Goal: Task Accomplishment & Management: Complete application form

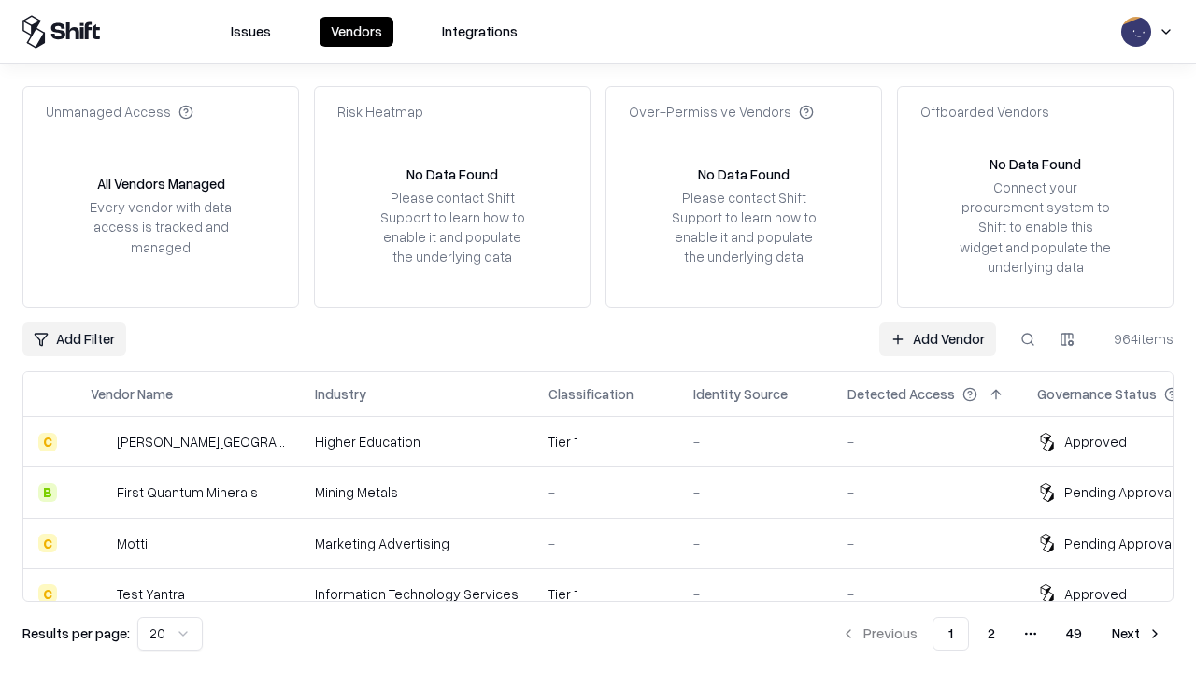
click at [937, 338] on link "Add Vendor" at bounding box center [937, 339] width 117 height 34
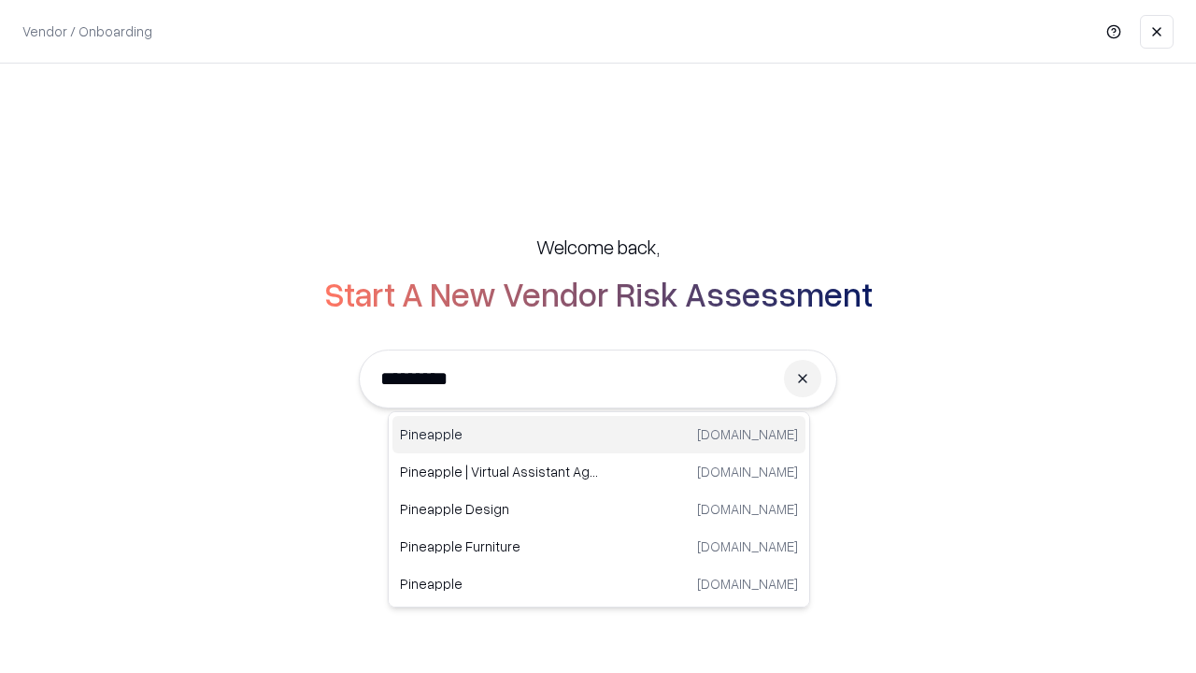
click at [599, 434] on div "Pineapple pineappleenergy.com" at bounding box center [598, 434] width 413 height 37
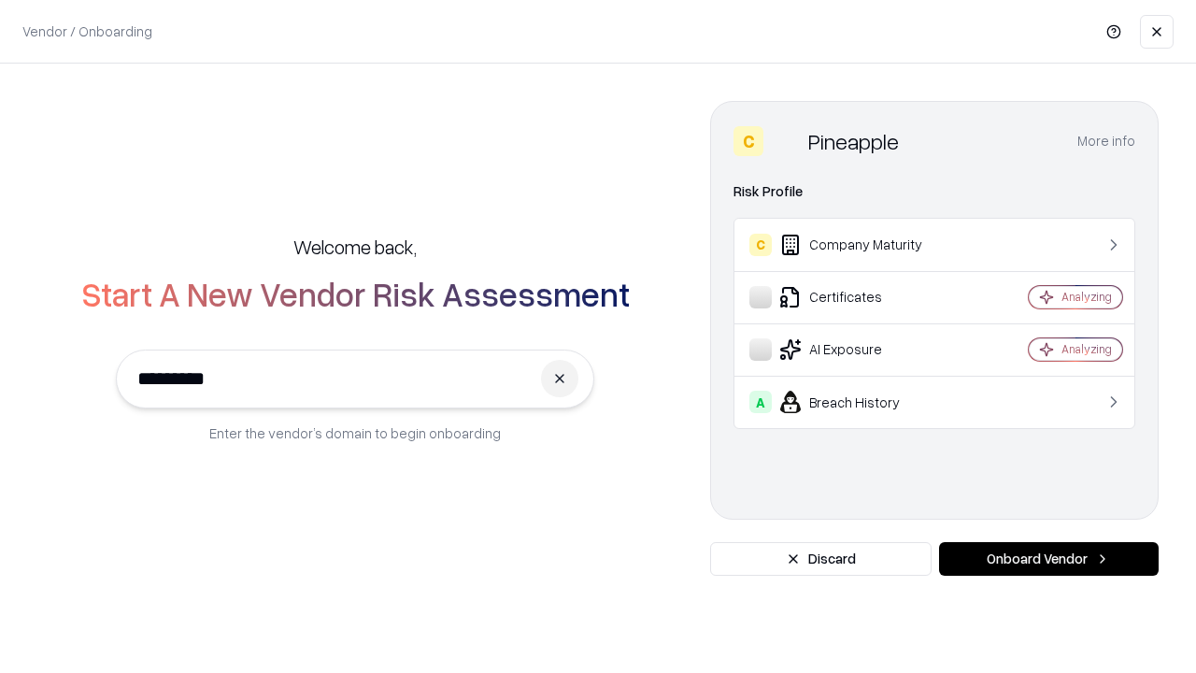
type input "*********"
click at [1048, 559] on button "Onboard Vendor" at bounding box center [1049, 559] width 220 height 34
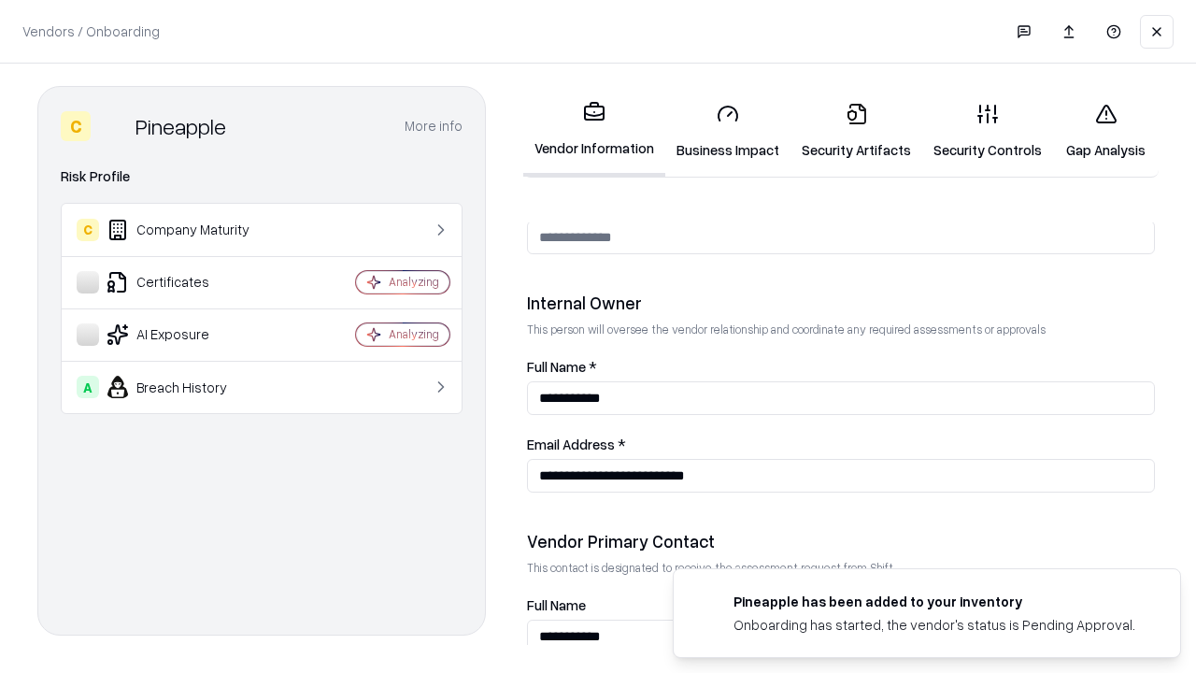
scroll to position [968, 0]
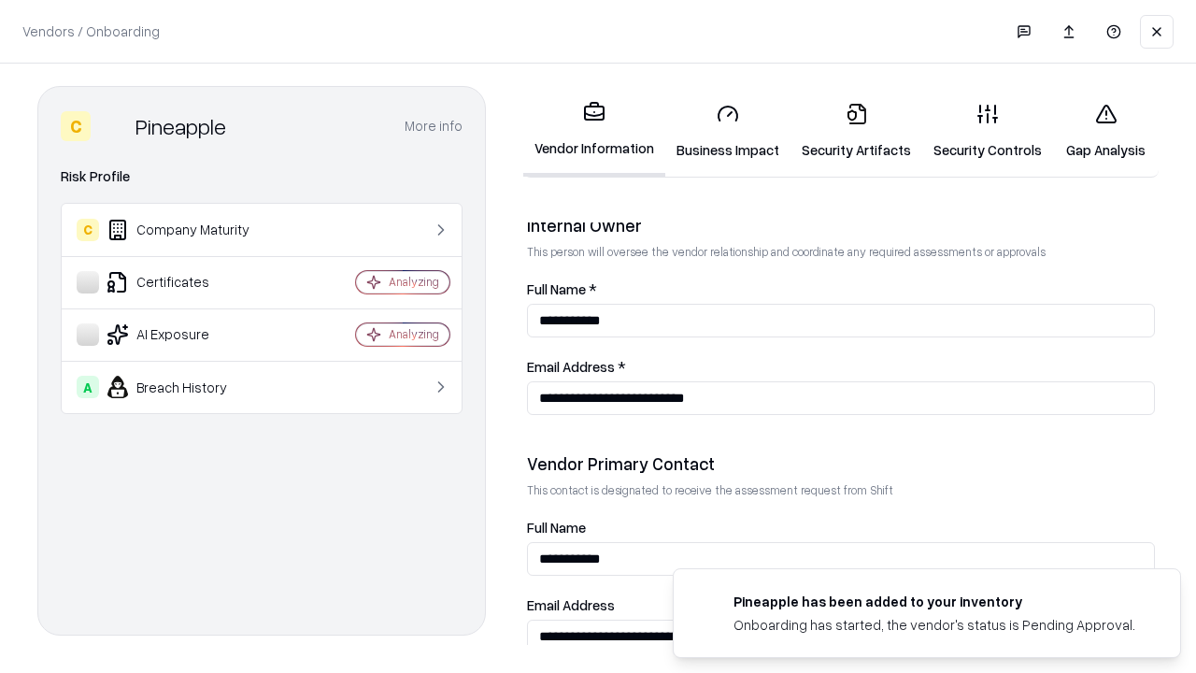
click at [728, 131] on link "Business Impact" at bounding box center [727, 131] width 125 height 87
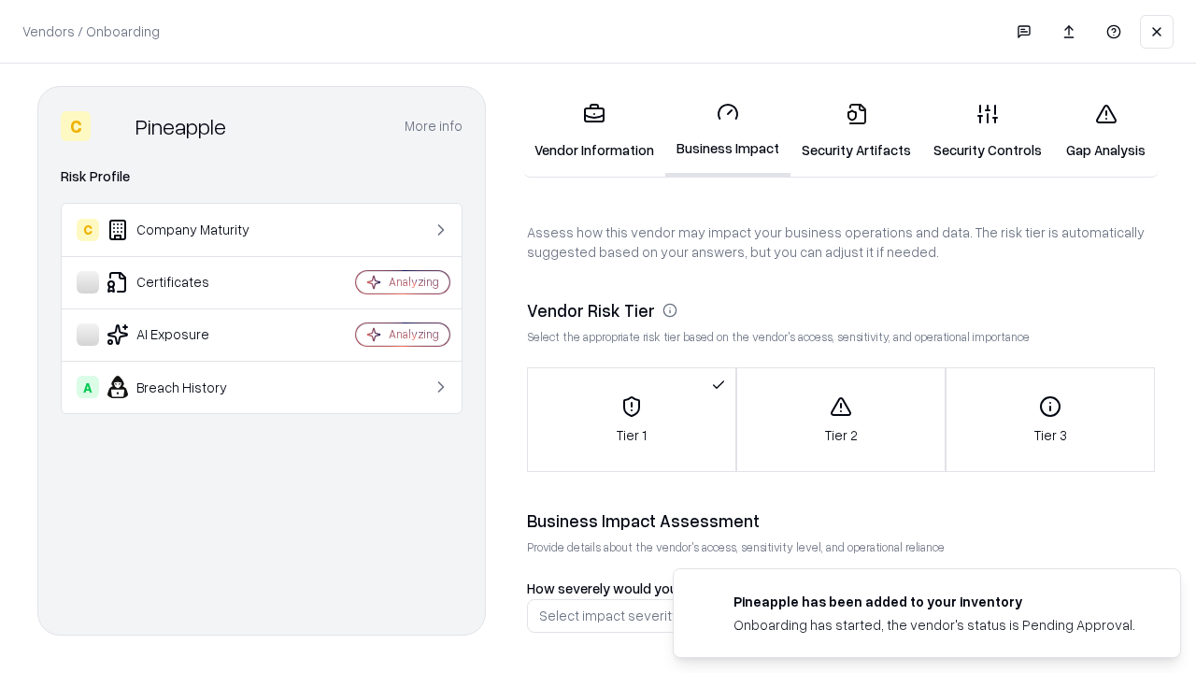
click at [856, 131] on link "Security Artifacts" at bounding box center [856, 131] width 132 height 87
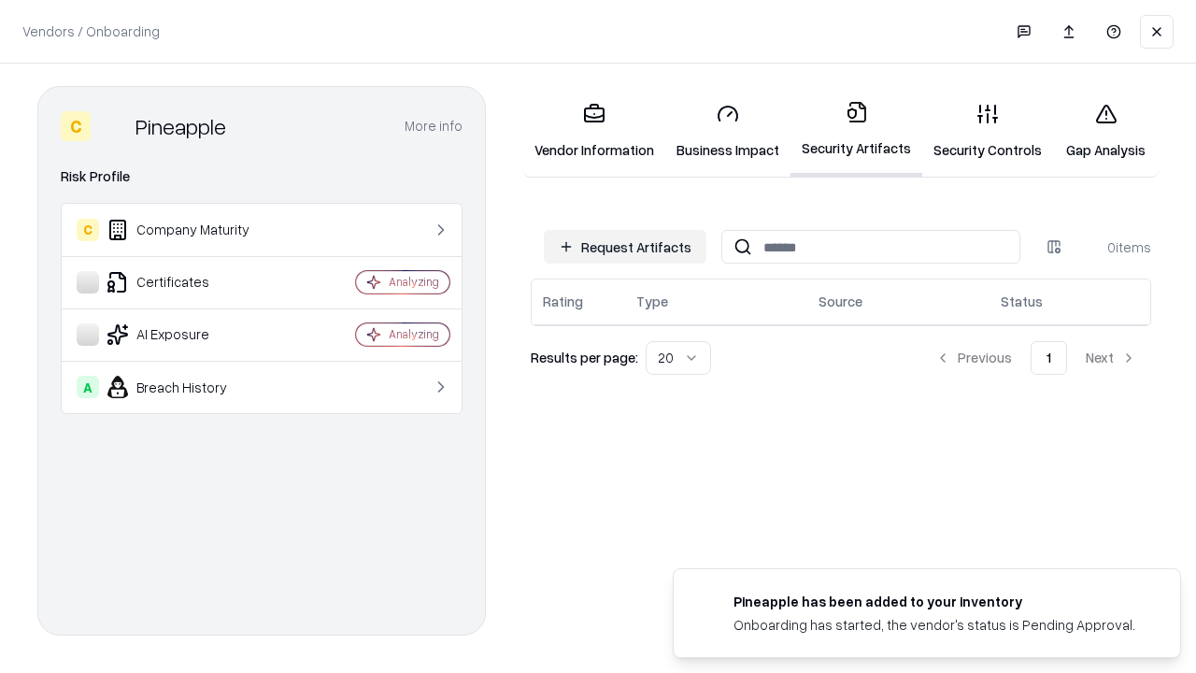
click at [625, 247] on button "Request Artifacts" at bounding box center [625, 247] width 163 height 34
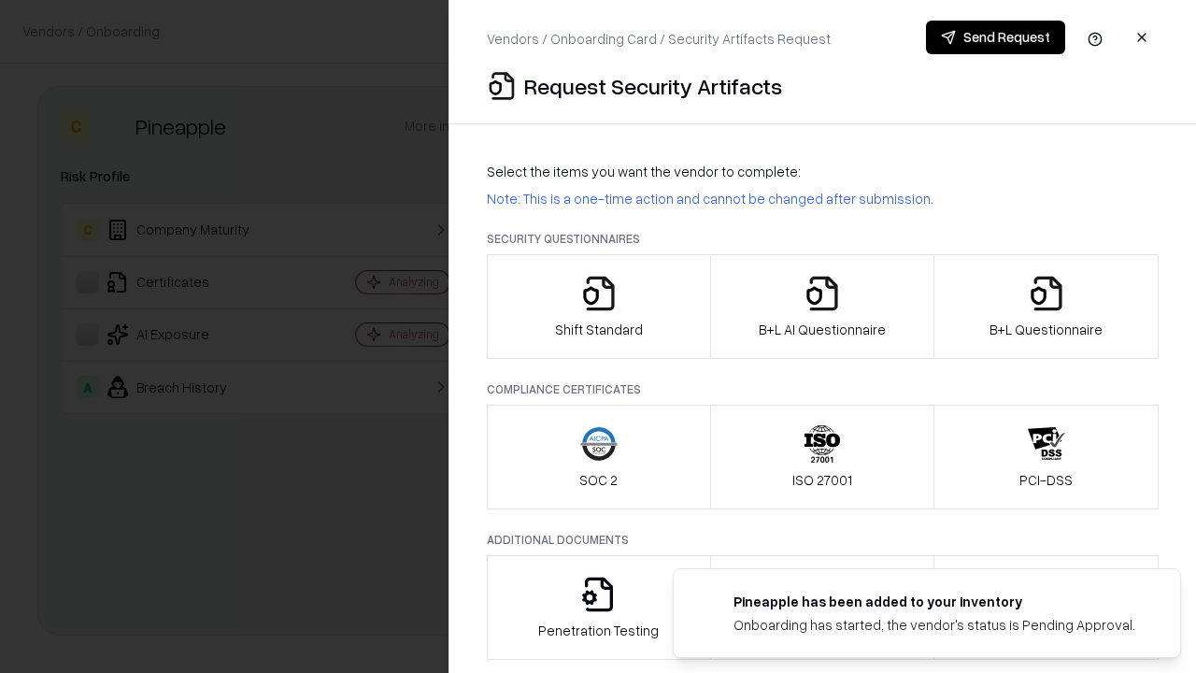
click at [598, 306] on icon "button" at bounding box center [598, 293] width 37 height 37
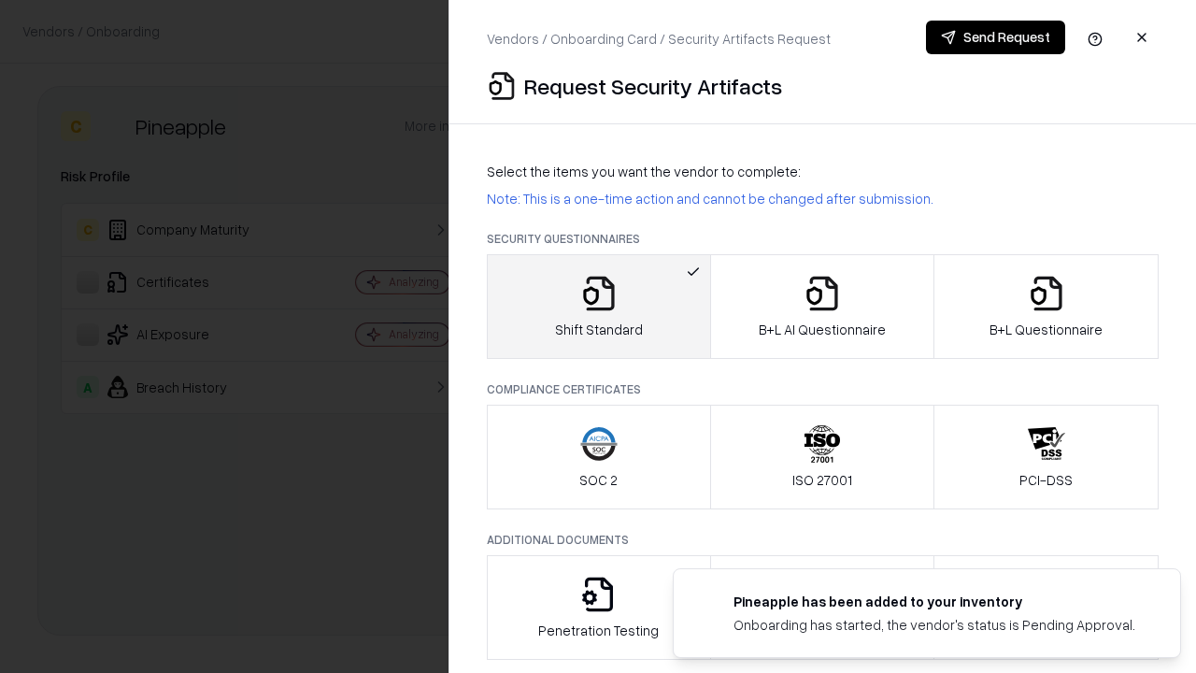
click at [995, 37] on button "Send Request" at bounding box center [995, 38] width 139 height 34
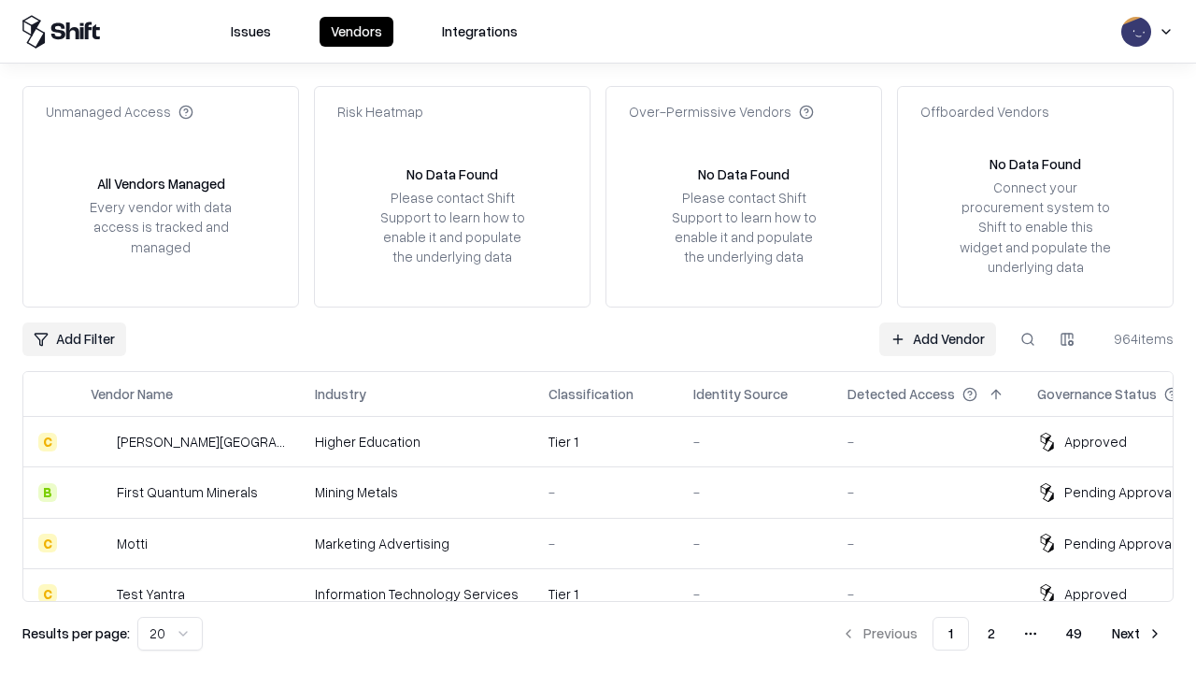
click at [1028, 338] on button at bounding box center [1028, 339] width 34 height 34
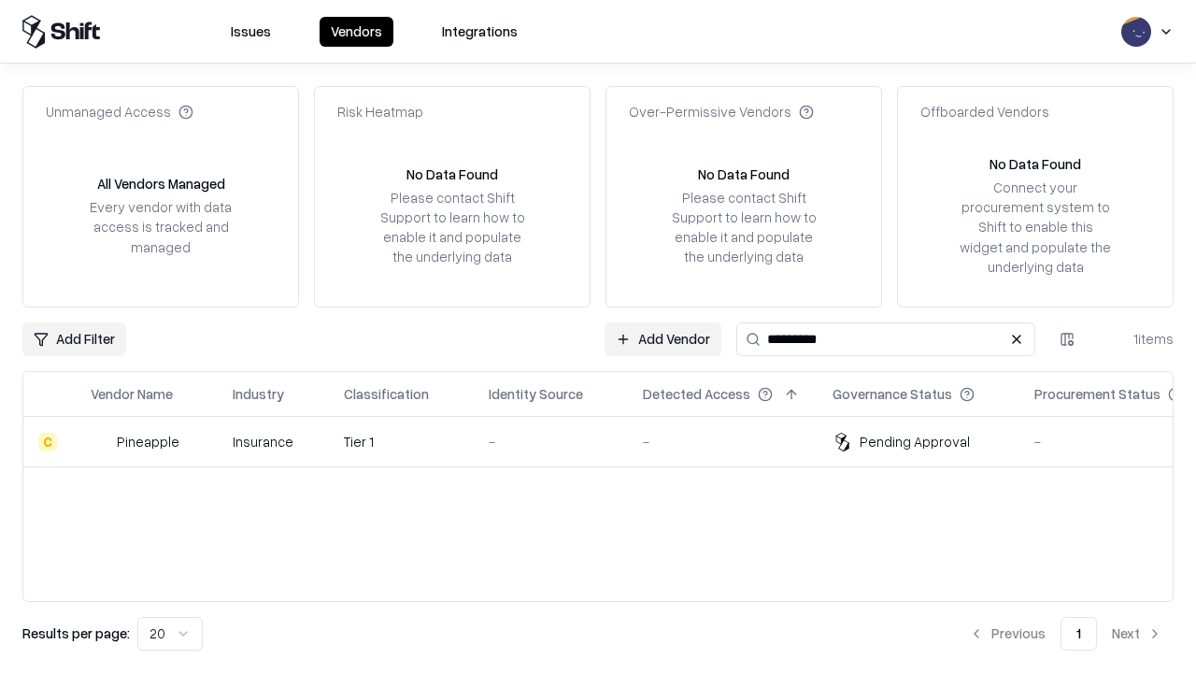
type input "*********"
click at [609, 441] on div "-" at bounding box center [551, 442] width 124 height 20
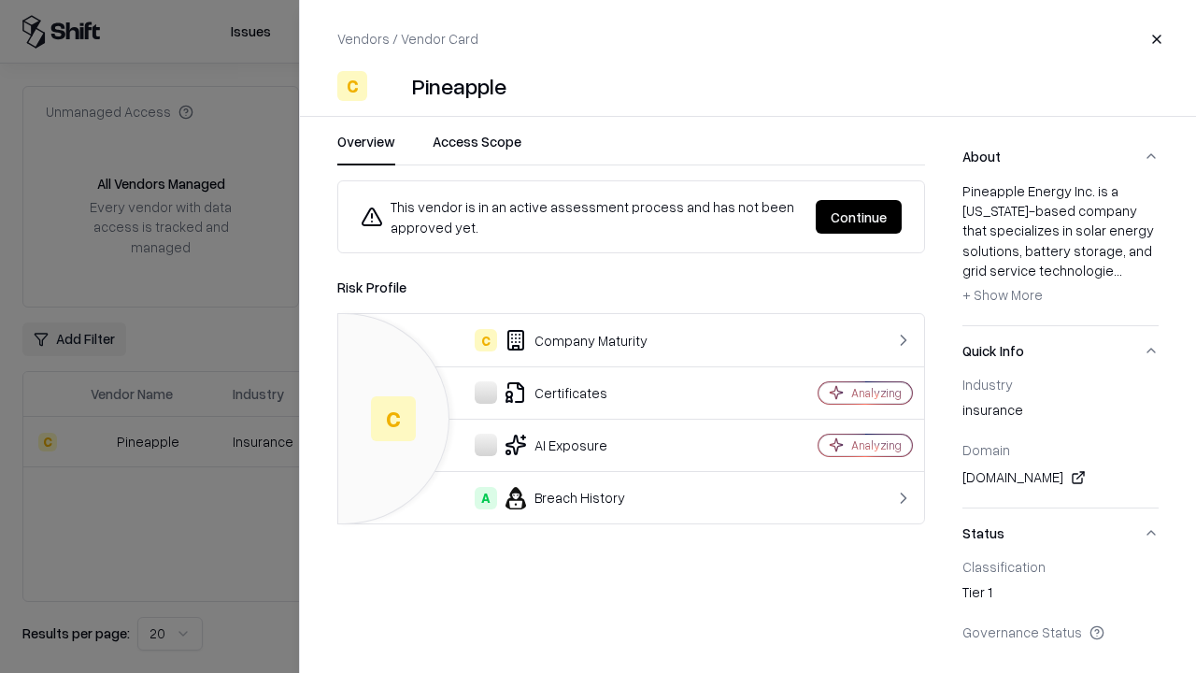
click at [858, 217] on button "Continue" at bounding box center [859, 217] width 86 height 34
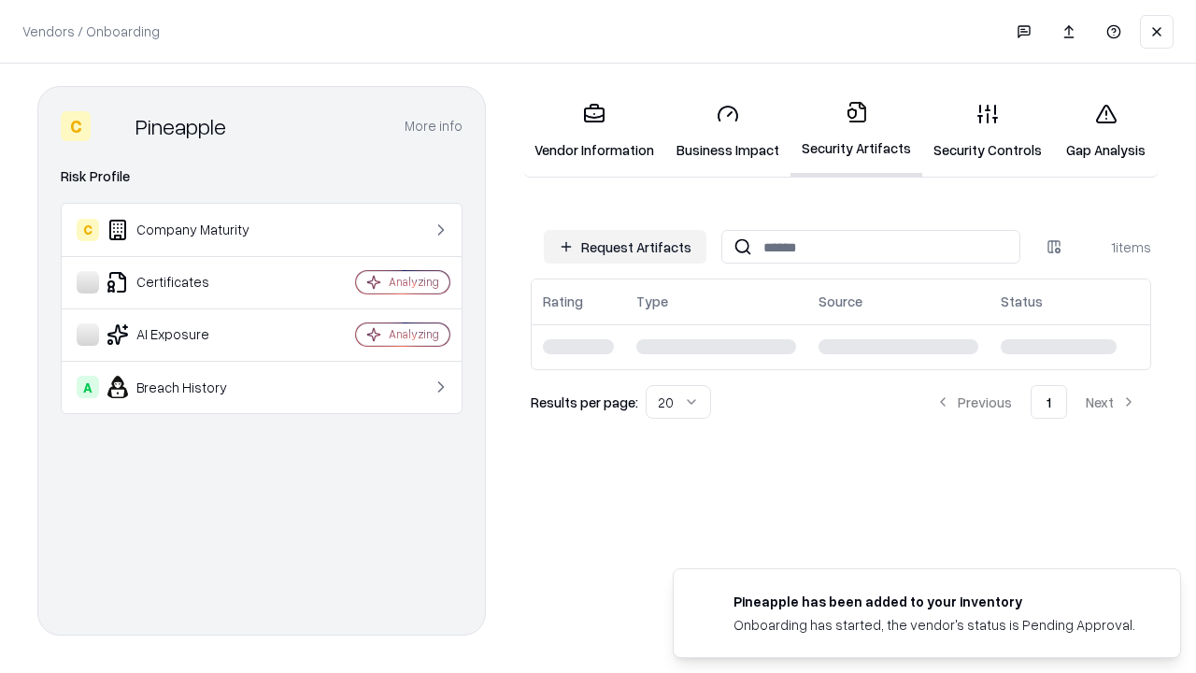
click at [987, 131] on link "Security Controls" at bounding box center [987, 131] width 131 height 87
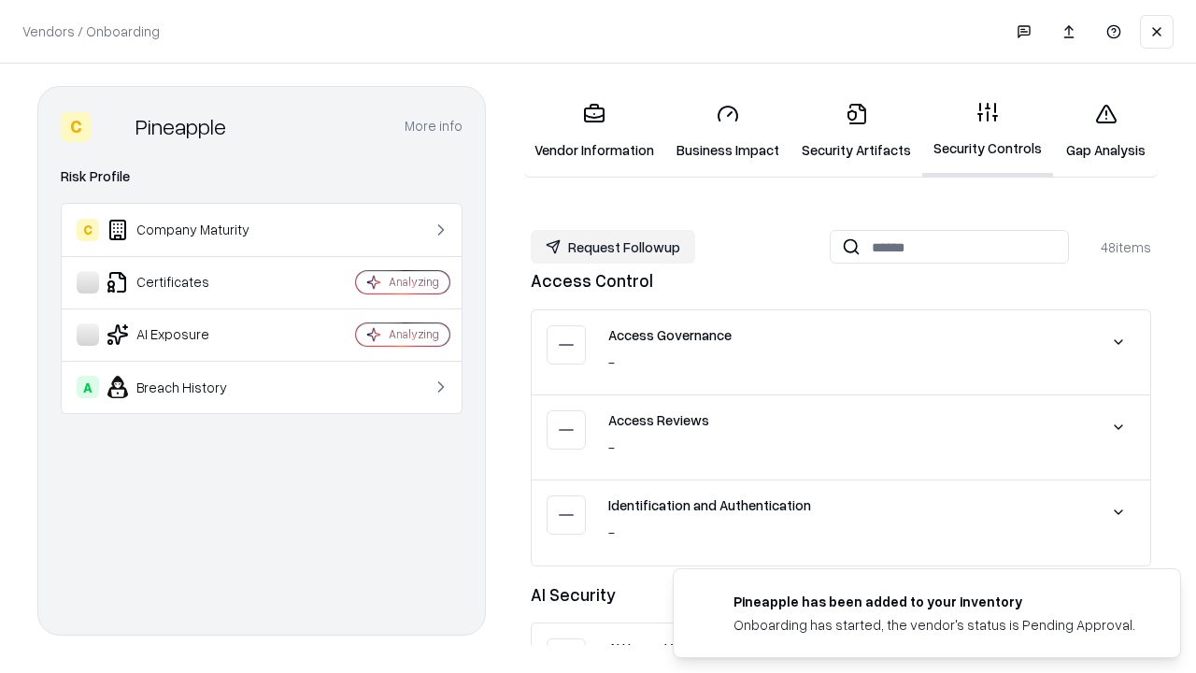
click at [613, 247] on button "Request Followup" at bounding box center [613, 247] width 164 height 34
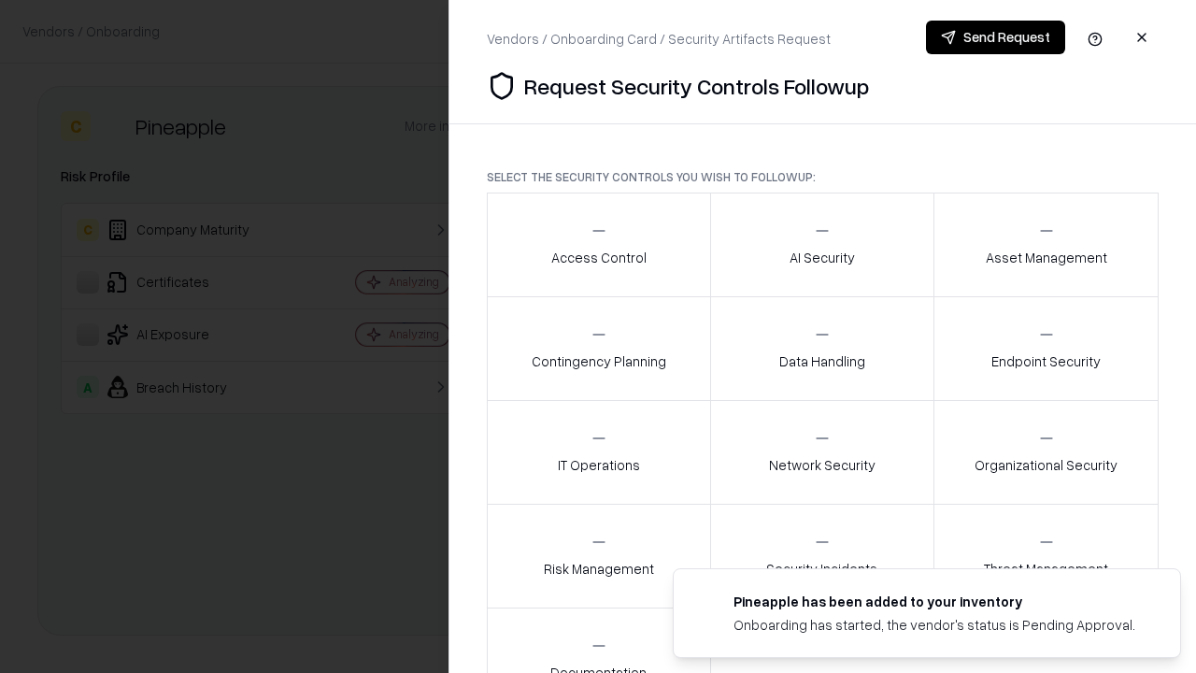
click at [598, 245] on div "Access Control" at bounding box center [598, 244] width 95 height 46
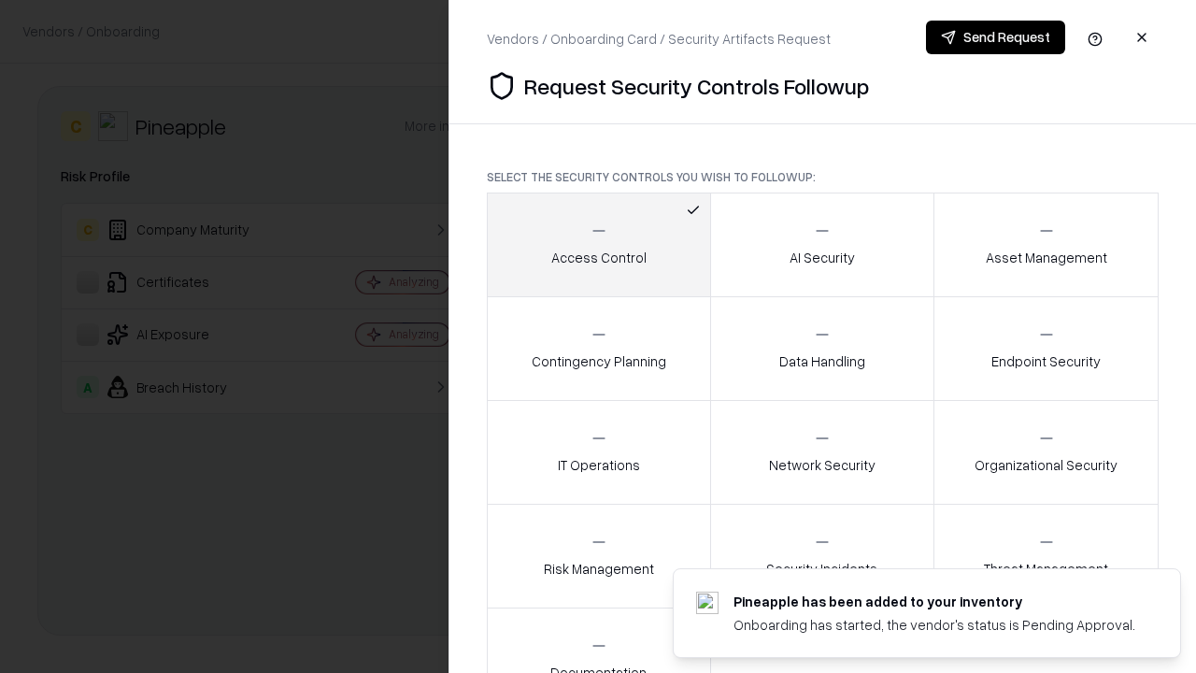
click at [995, 37] on button "Send Request" at bounding box center [995, 38] width 139 height 34
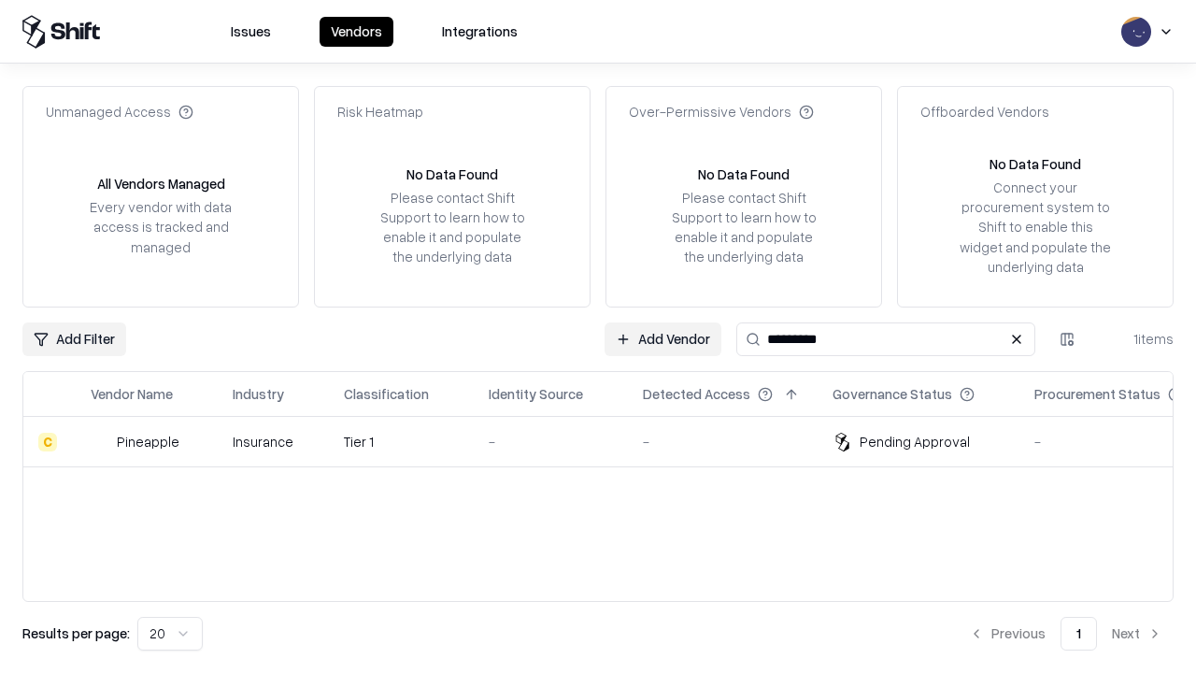
type input "*********"
click at [609, 441] on div "-" at bounding box center [551, 442] width 124 height 20
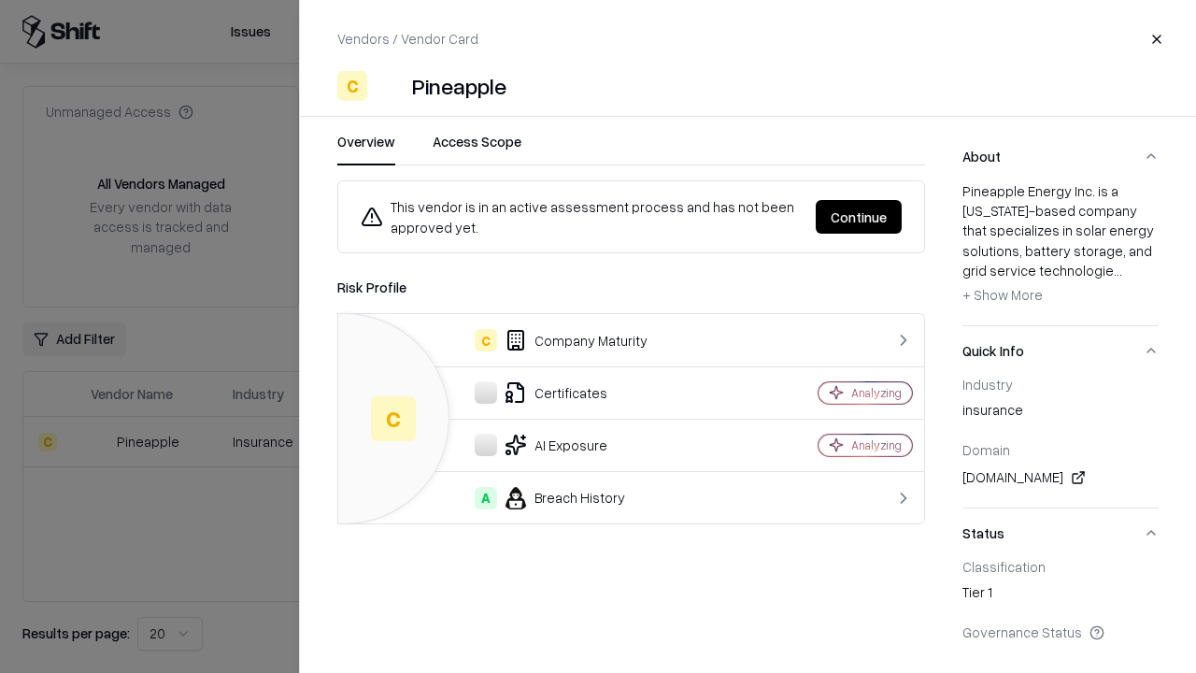
click at [858, 217] on button "Continue" at bounding box center [859, 217] width 86 height 34
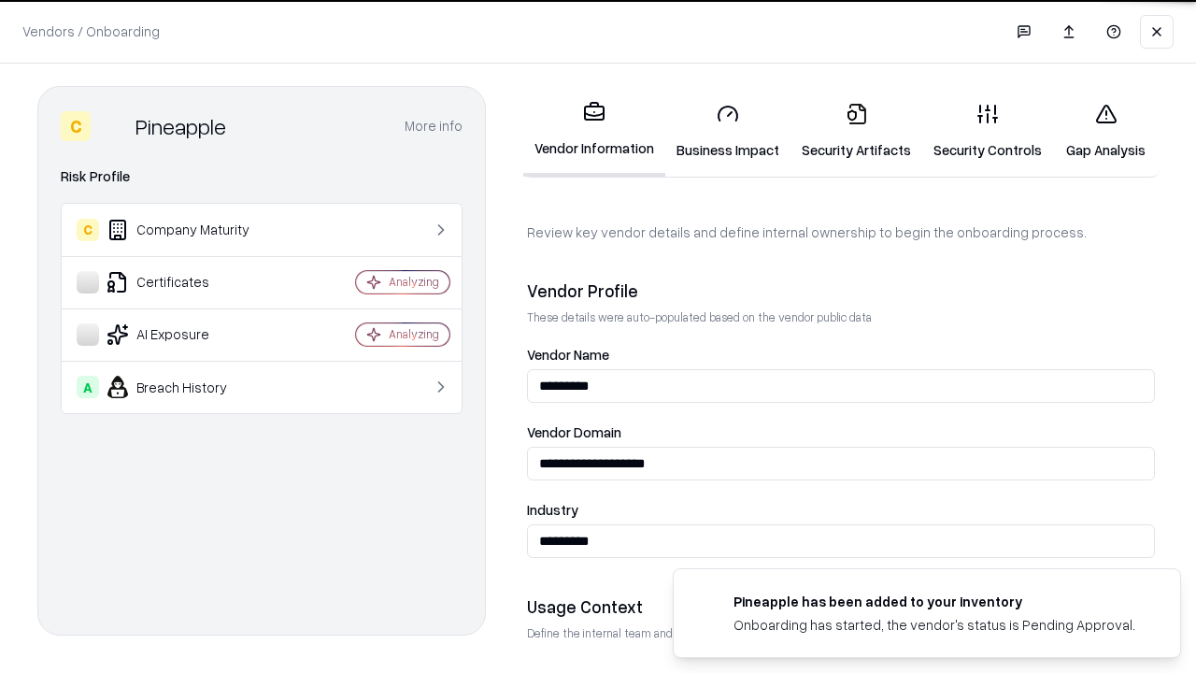
click at [1105, 131] on link "Gap Analysis" at bounding box center [1106, 131] width 106 height 87
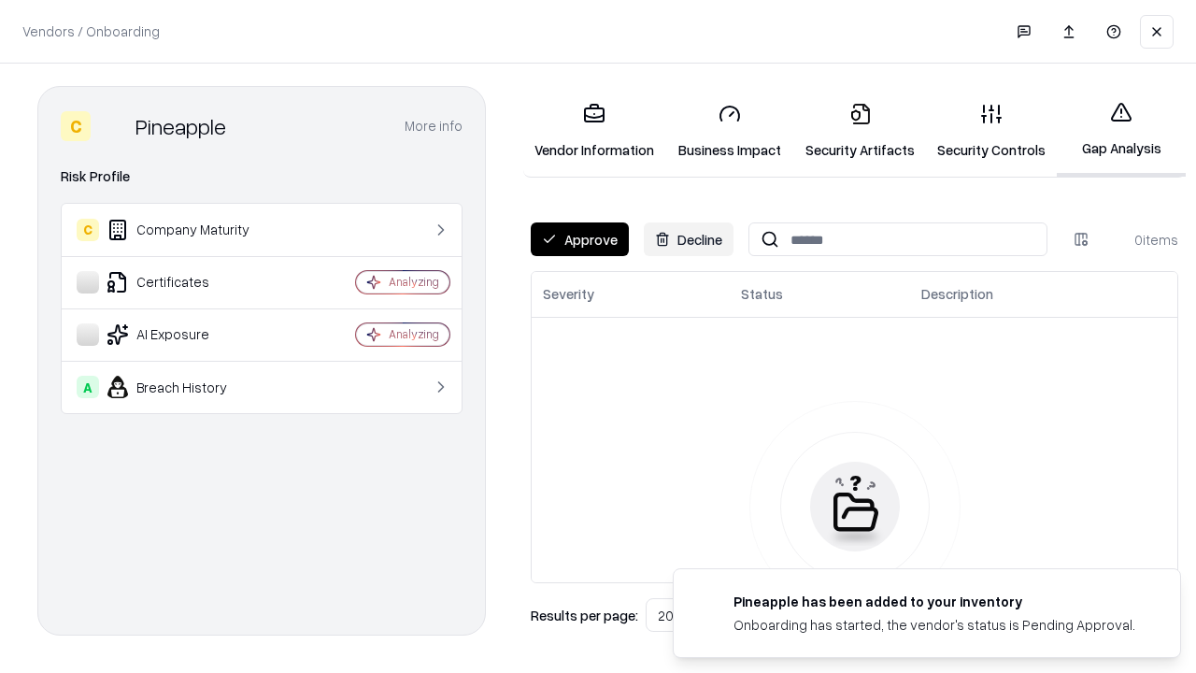
click at [579, 239] on button "Approve" at bounding box center [580, 239] width 98 height 34
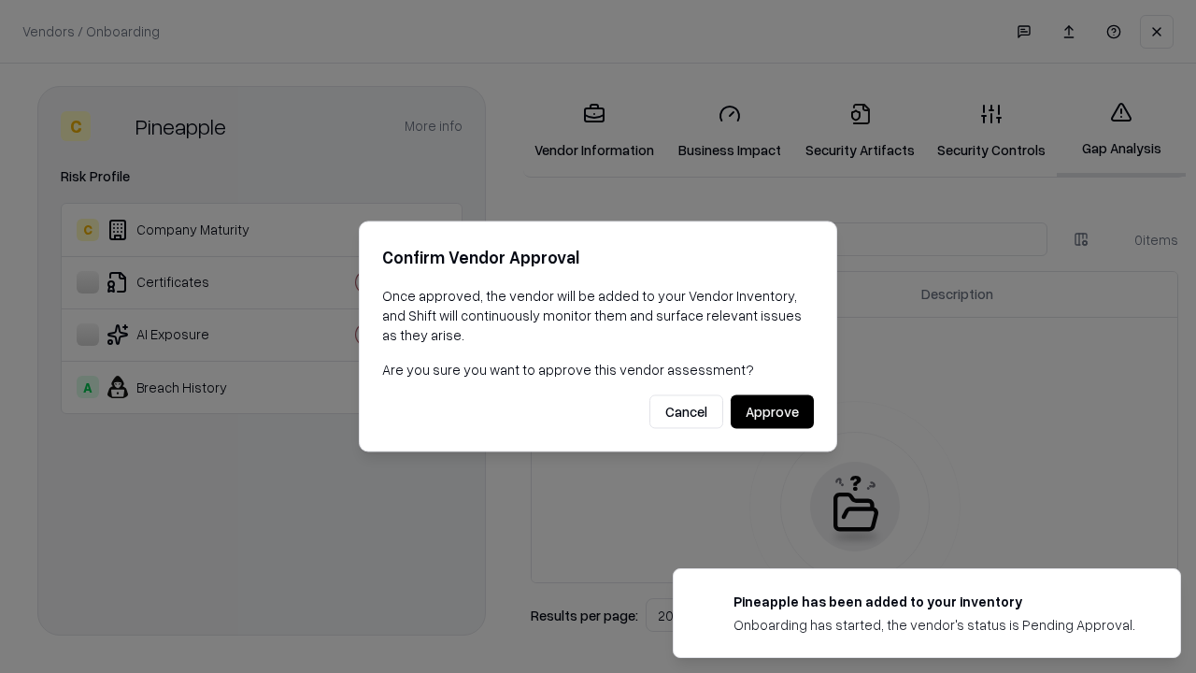
click at [772, 411] on button "Approve" at bounding box center [772, 412] width 83 height 34
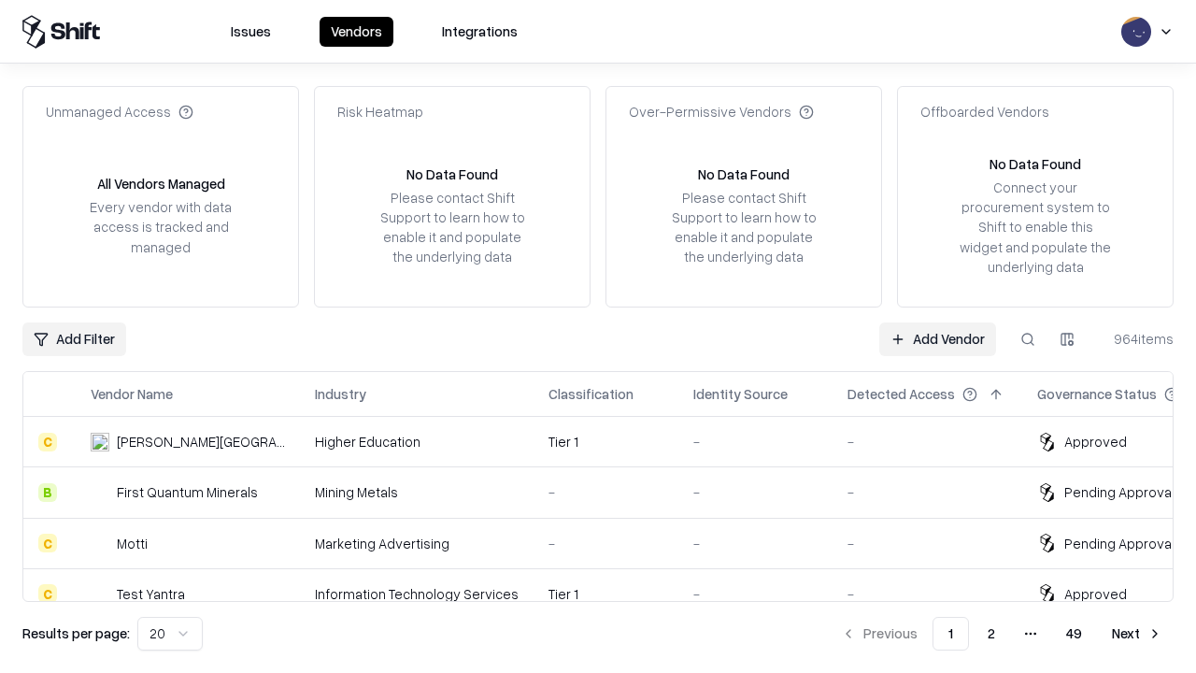
type input "*********"
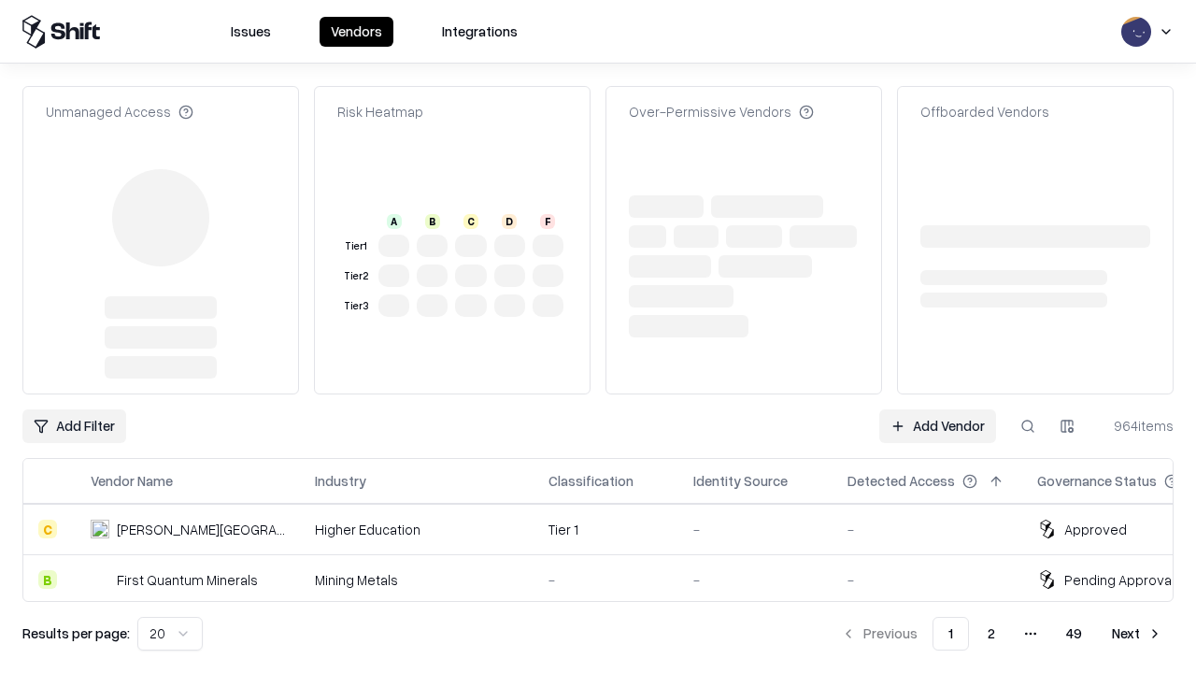
click at [937, 409] on link "Add Vendor" at bounding box center [937, 426] width 117 height 34
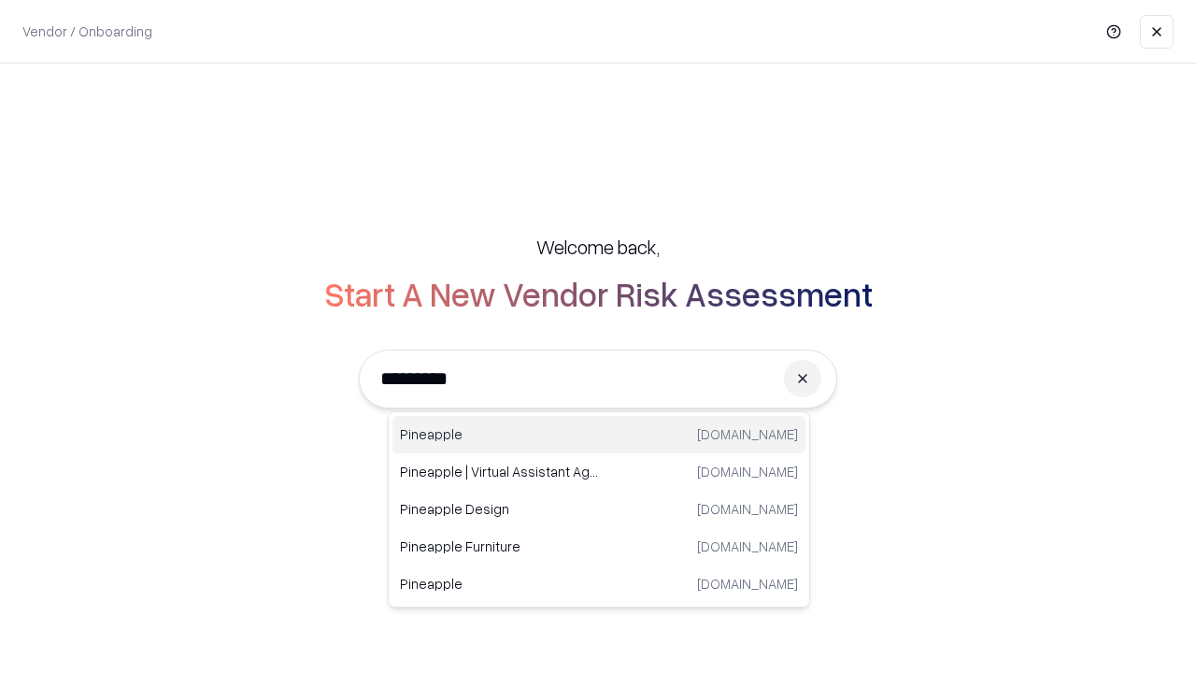
click at [599, 434] on div "Pineapple [DOMAIN_NAME]" at bounding box center [598, 434] width 413 height 37
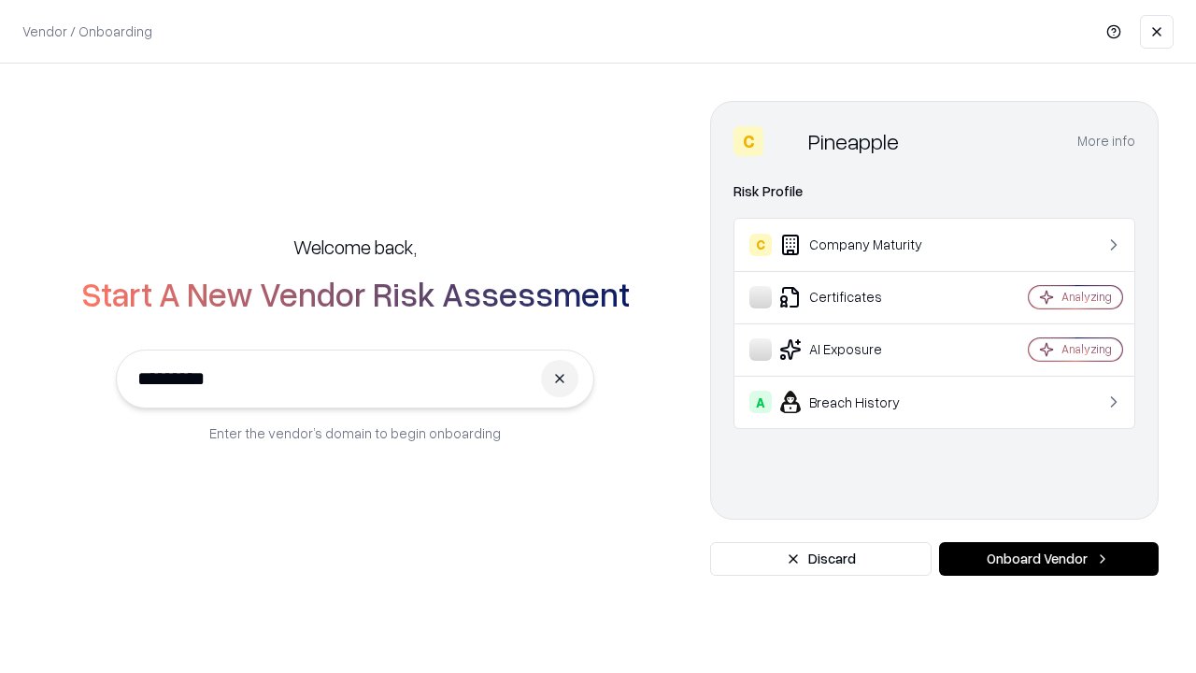
type input "*********"
click at [1048, 559] on button "Onboard Vendor" at bounding box center [1049, 559] width 220 height 34
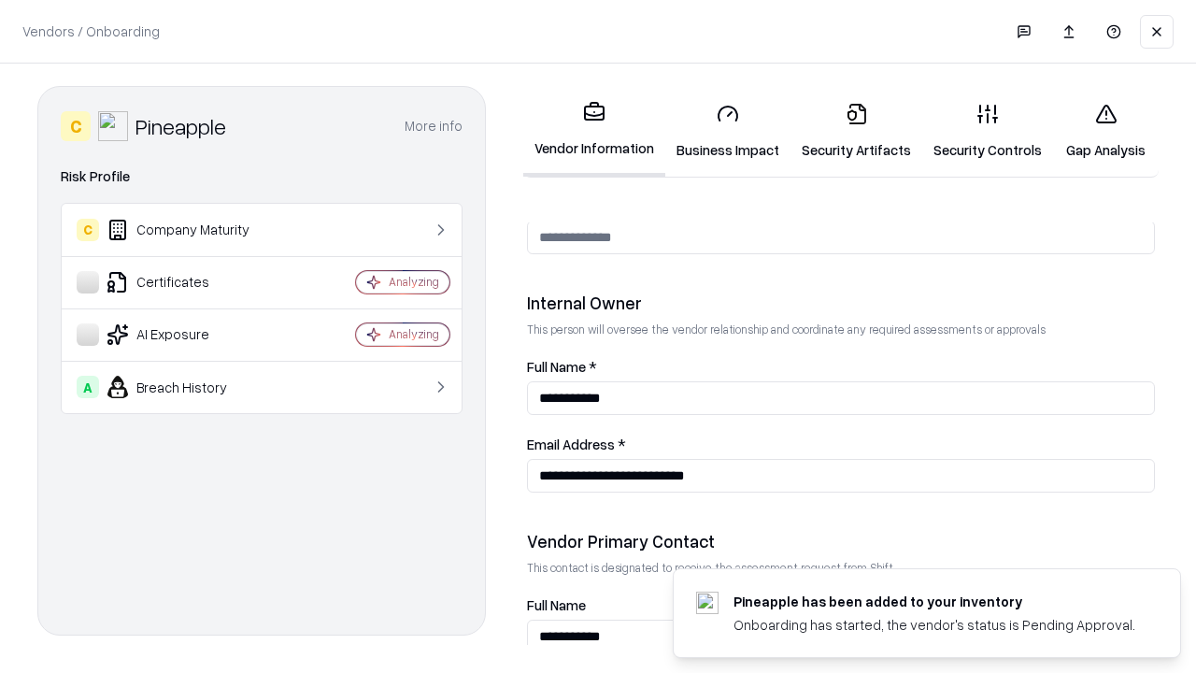
scroll to position [968, 0]
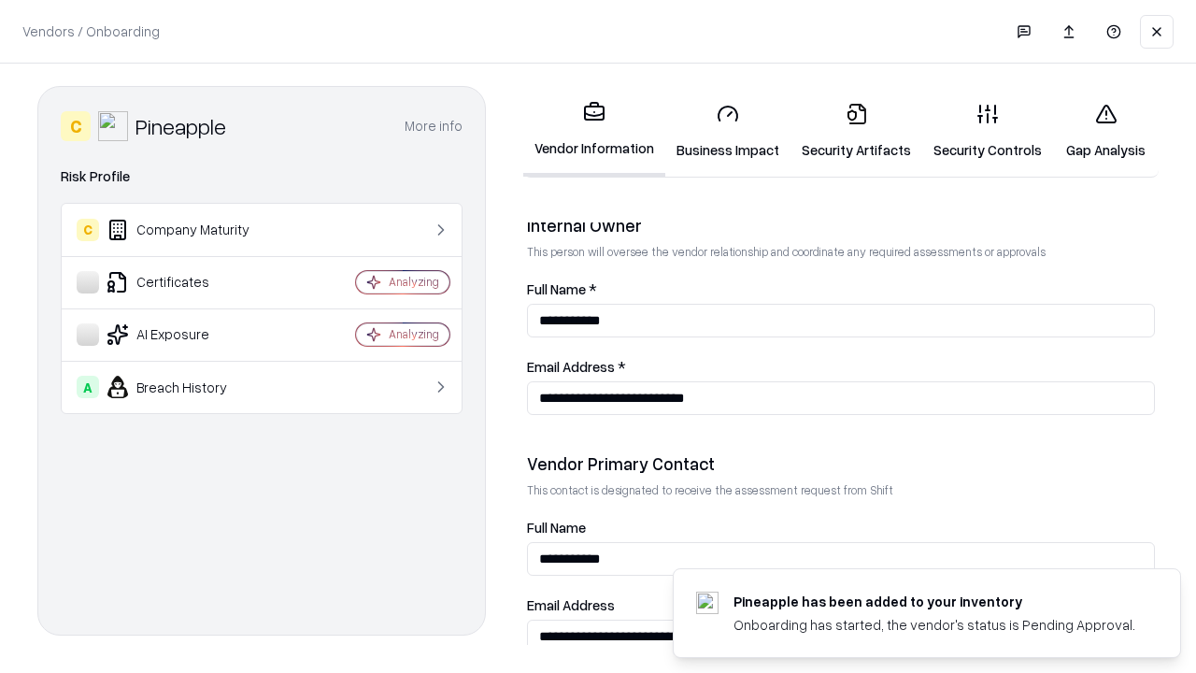
click at [1105, 131] on link "Gap Analysis" at bounding box center [1106, 131] width 106 height 87
